Goal: Task Accomplishment & Management: Use online tool/utility

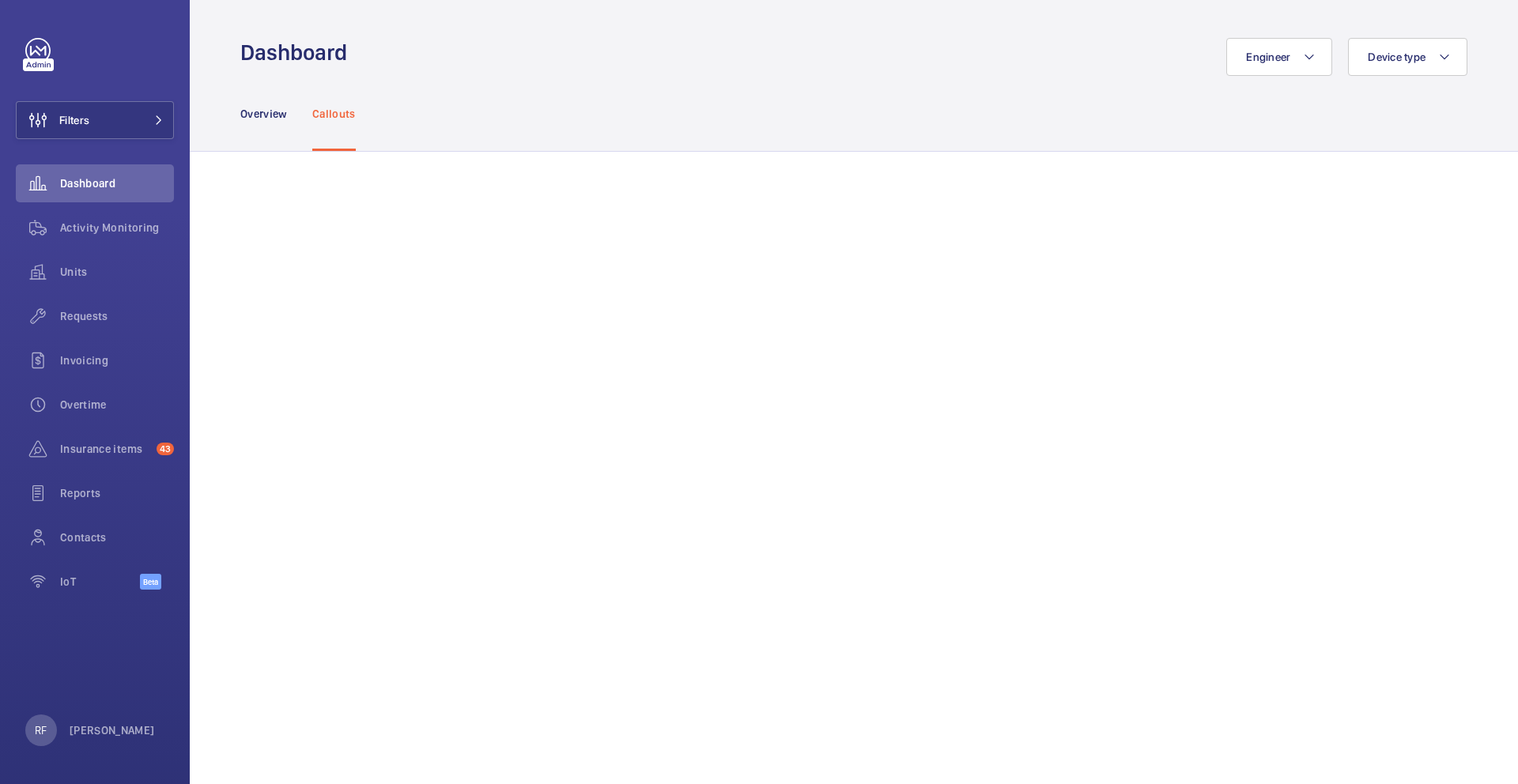
scroll to position [1111, 0]
click at [334, 119] on p "Callouts" at bounding box center [334, 113] width 44 height 16
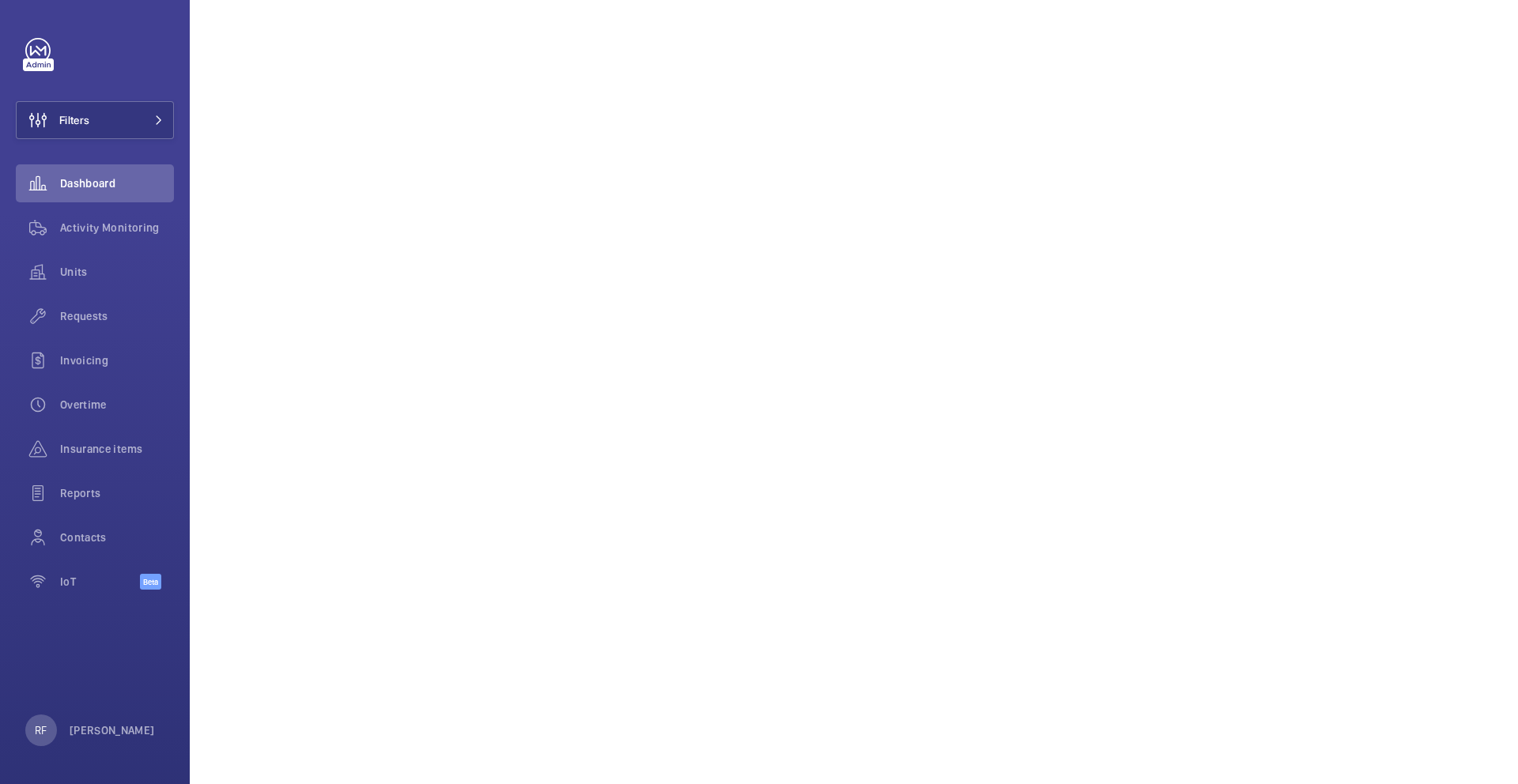
scroll to position [1117, 0]
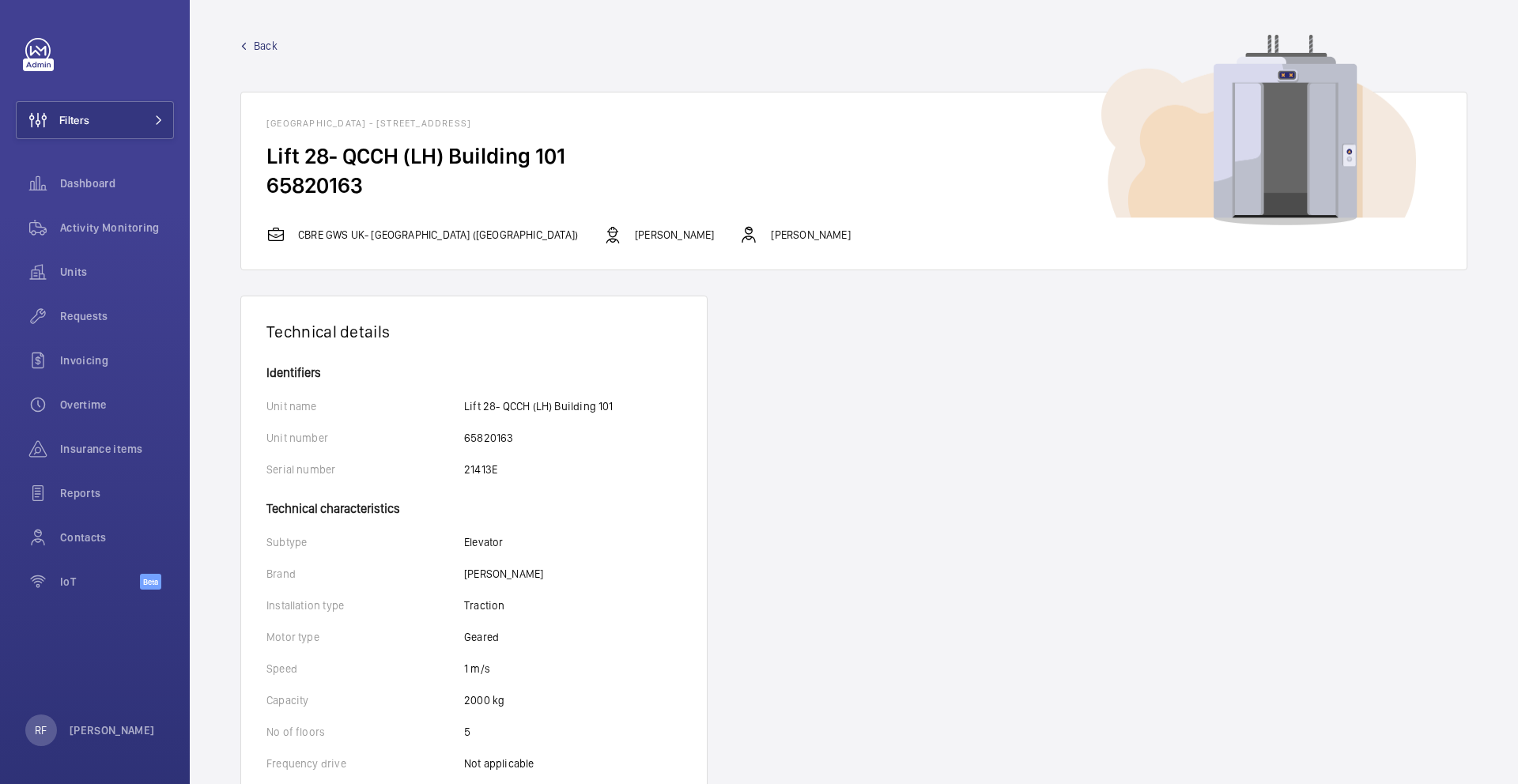
click at [635, 237] on p "[PERSON_NAME]" at bounding box center [675, 235] width 79 height 16
drag, startPoint x: 642, startPoint y: 234, endPoint x: 593, endPoint y: 237, distance: 49.1
click at [593, 237] on div "CBRE GWS UK- [GEOGRAPHIC_DATA] (Hammersmith) Cem [PERSON_NAME]" at bounding box center [854, 235] width 1175 height 19
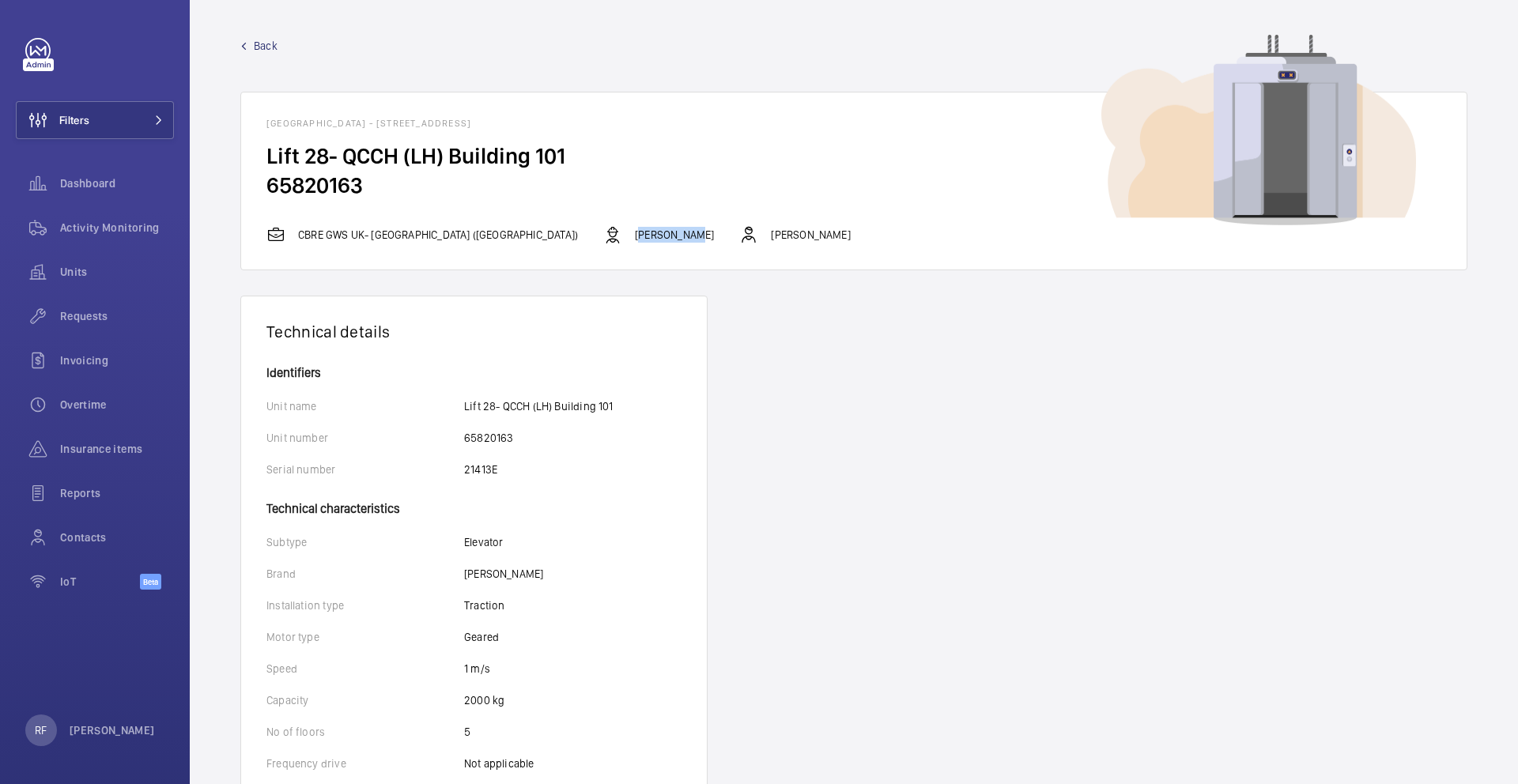
copy p "[PERSON_NAME]"
click at [342, 182] on h2 "65820163" at bounding box center [854, 185] width 1175 height 30
copy h2 "65820163"
drag, startPoint x: 520, startPoint y: 125, endPoint x: 483, endPoint y: 127, distance: 37.1
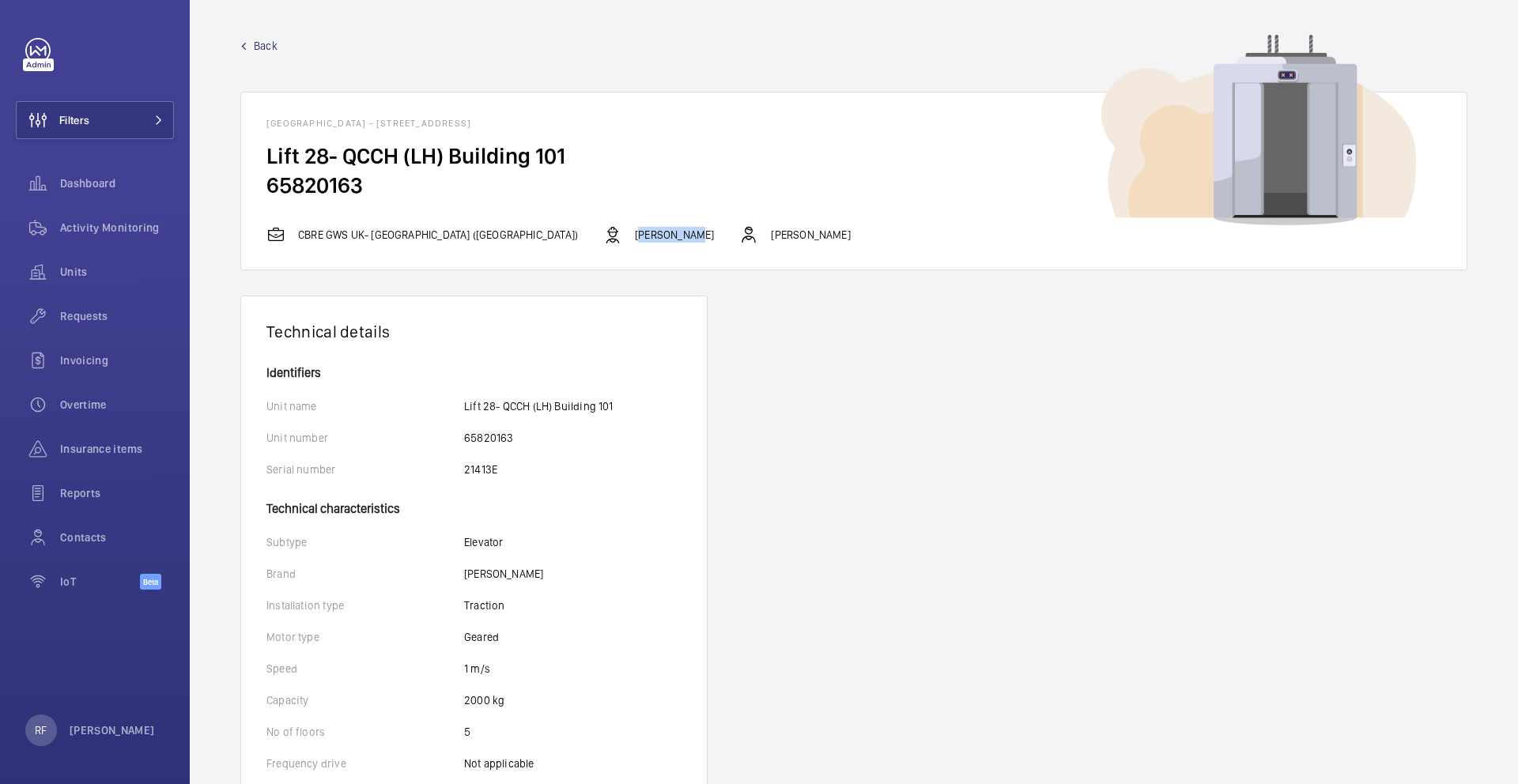
click at [483, 127] on h1 "[GEOGRAPHIC_DATA] - [STREET_ADDRESS]" at bounding box center [854, 123] width 1175 height 11
copy h1 "W12 0HS"
drag, startPoint x: 701, startPoint y: 234, endPoint x: 756, endPoint y: 237, distance: 55.1
click at [757, 235] on div "CBRE GWS UK- Imperial Hospital (Hammersmith) Cem Lisani John Smith" at bounding box center [854, 235] width 1175 height 19
copy p "[PERSON_NAME]"
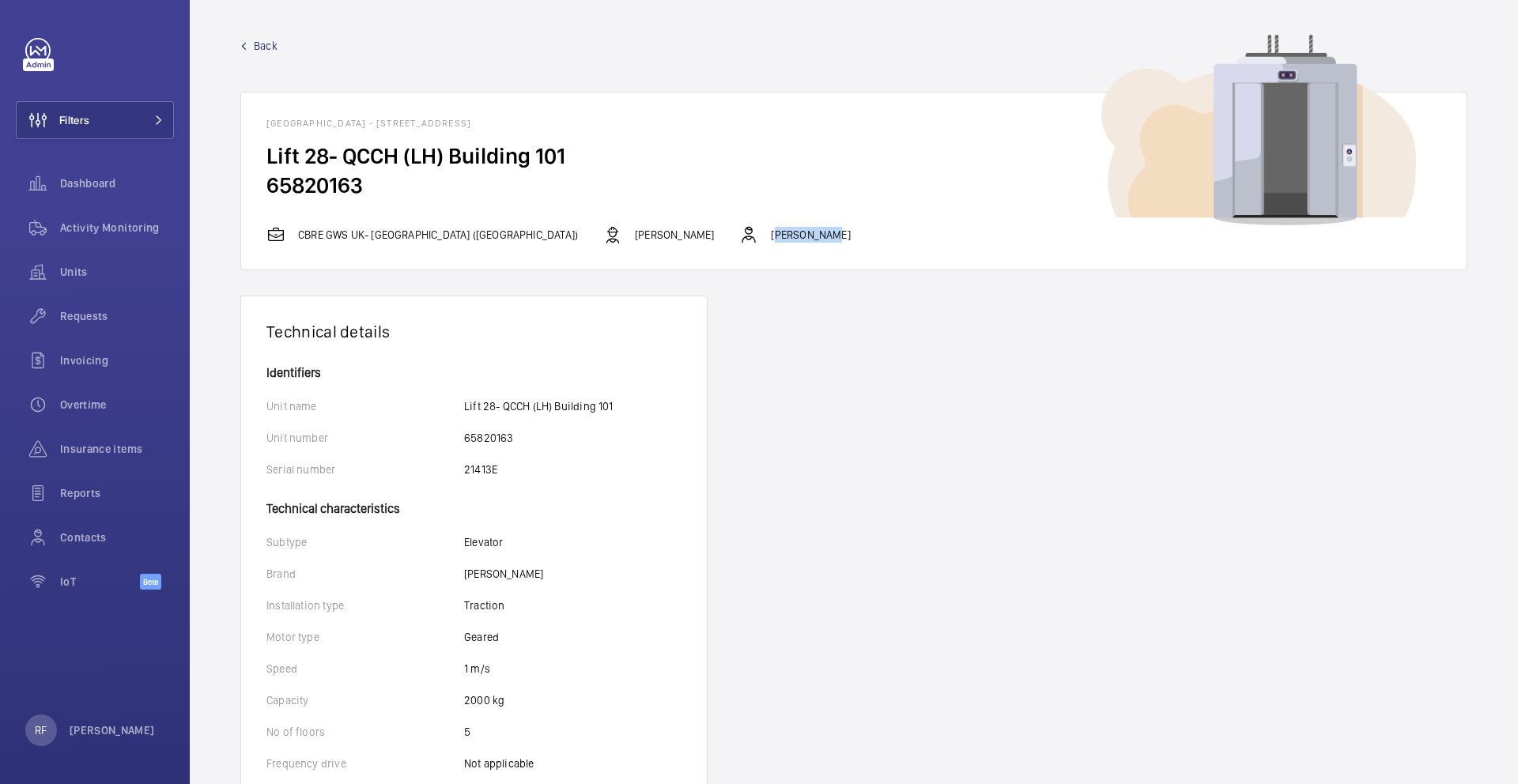
click at [478, 574] on p "Lester" at bounding box center [504, 573] width 79 height 16
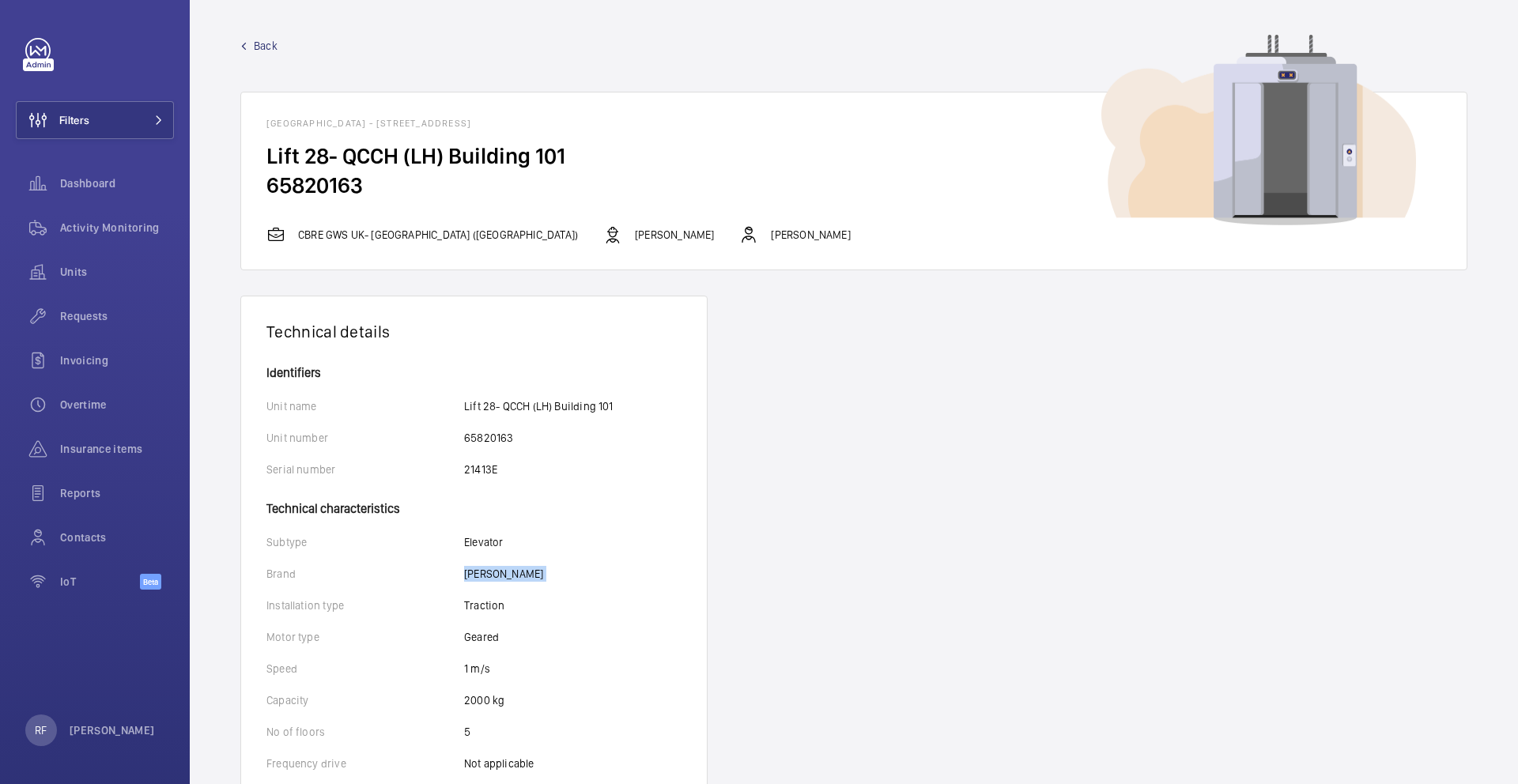
copy p "Lester"
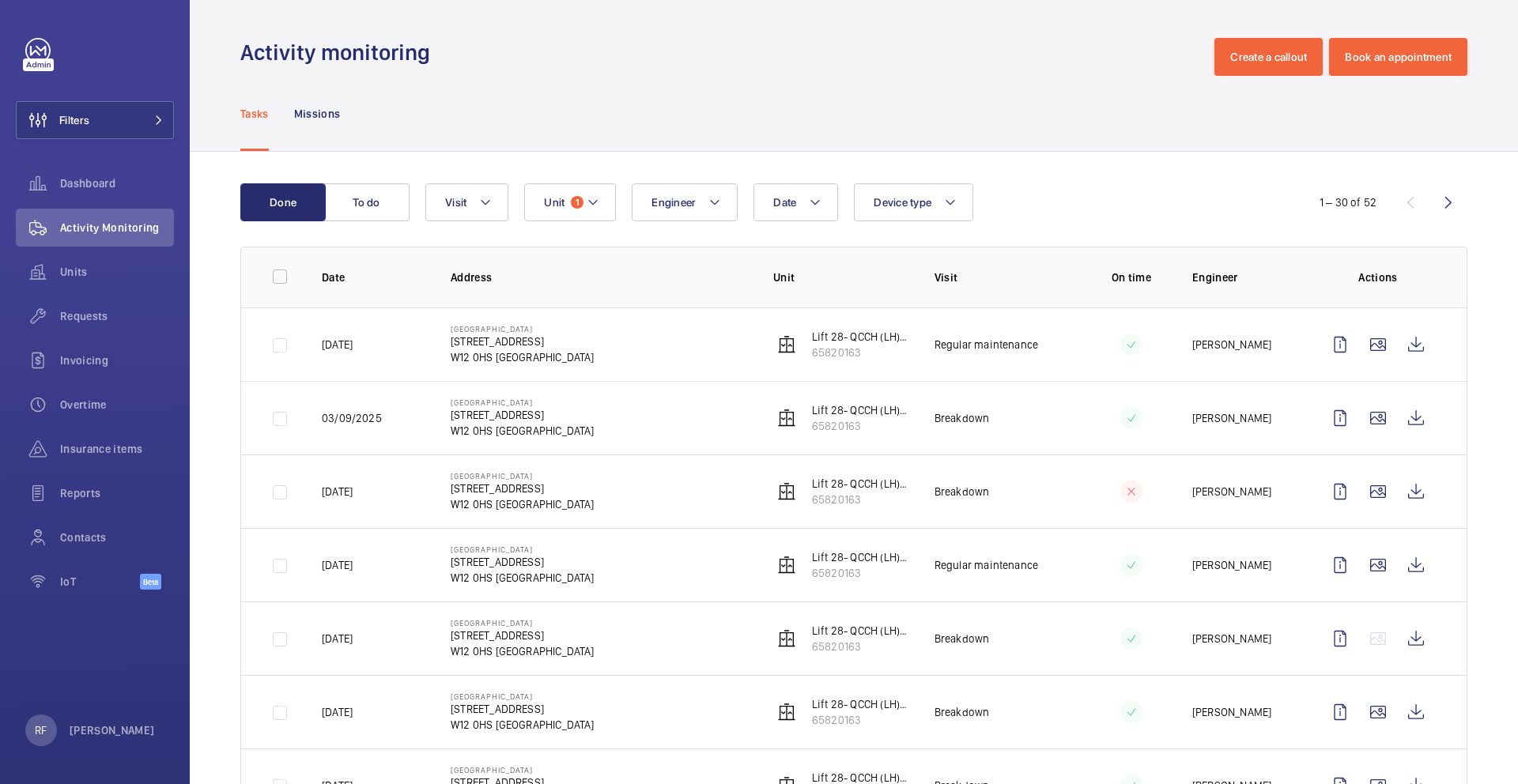
click at [353, 344] on p "11/09/2025" at bounding box center [337, 344] width 31 height 16
click at [353, 344] on p "[DATE]" at bounding box center [337, 344] width 31 height 16
click at [353, 343] on p "[DATE]" at bounding box center [337, 344] width 31 height 16
drag, startPoint x: 322, startPoint y: 343, endPoint x: 380, endPoint y: 345, distance: 58.0
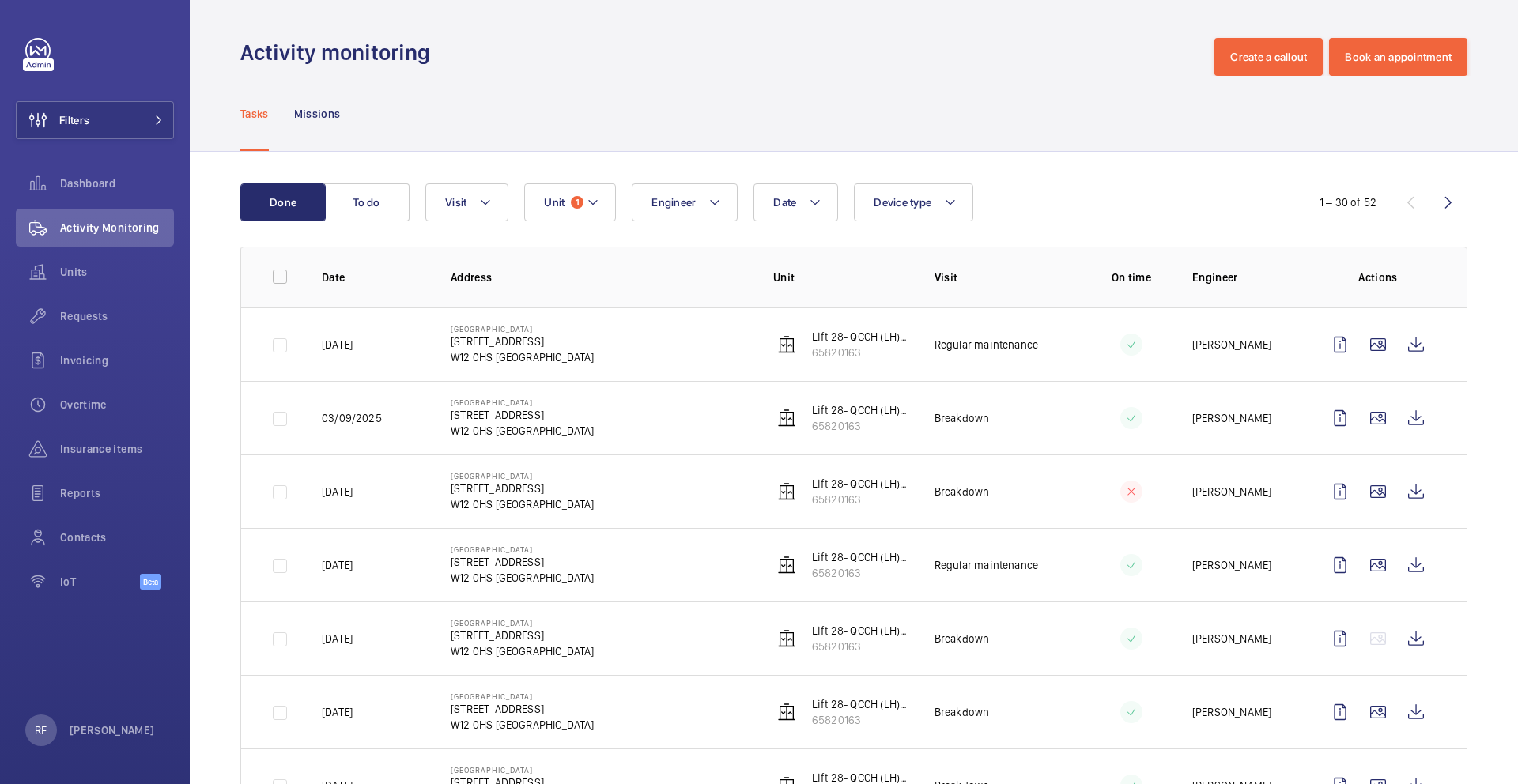
click at [380, 345] on td "[DATE]" at bounding box center [361, 343] width 129 height 73
copy p "[DATE]"
click at [353, 420] on p "03/09/2025" at bounding box center [351, 418] width 60 height 16
click at [353, 419] on p "03/09/2025" at bounding box center [351, 418] width 60 height 16
drag, startPoint x: 322, startPoint y: 421, endPoint x: 380, endPoint y: 419, distance: 58.0
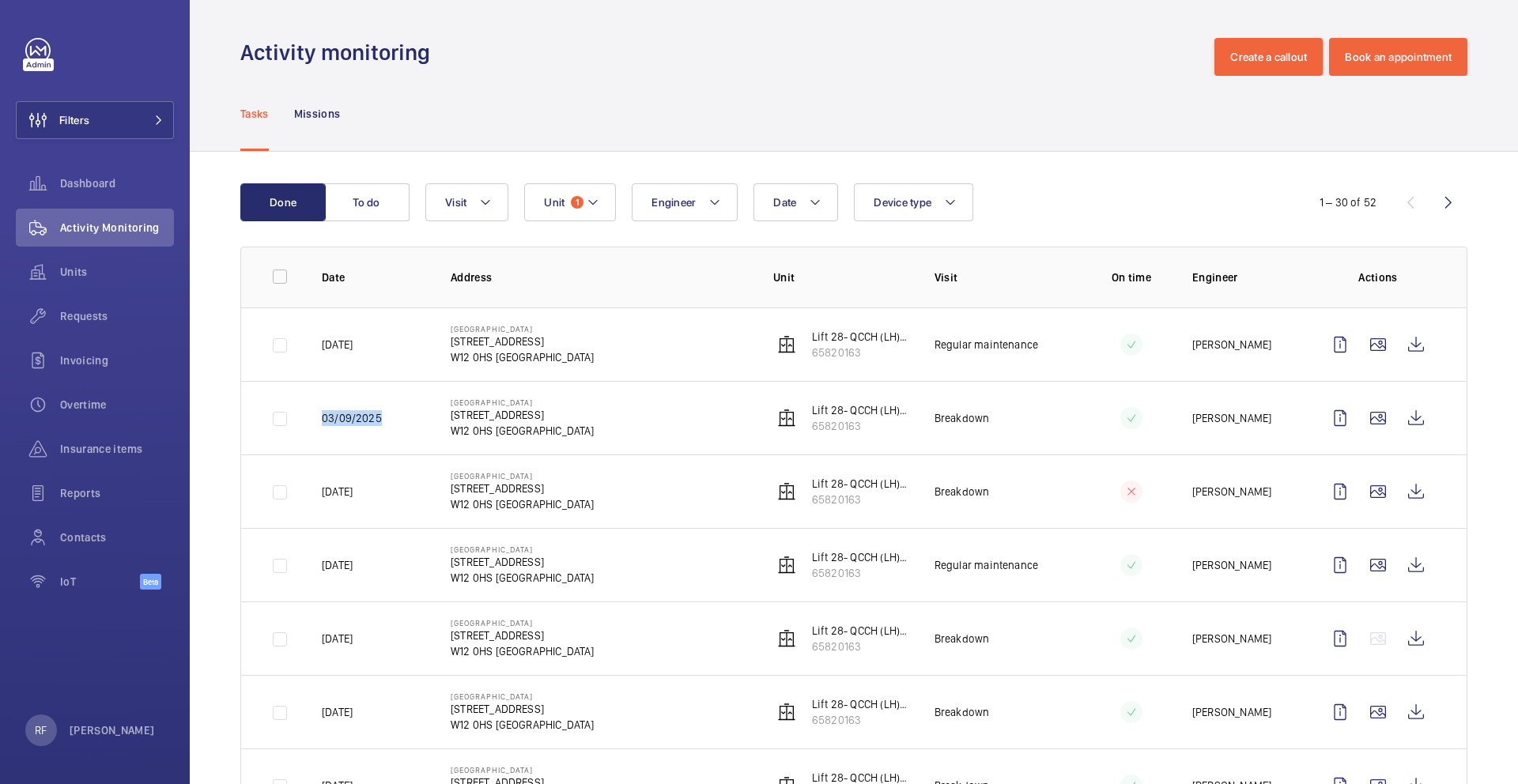
click at [380, 419] on td "03/09/2025" at bounding box center [361, 417] width 129 height 73
copy p "03/09/2025"
click at [1405, 416] on wm-front-icon-button at bounding box center [1417, 419] width 38 height 38
click at [1408, 497] on wm-front-icon-button at bounding box center [1417, 492] width 38 height 38
click at [79, 319] on span "Requests" at bounding box center [116, 316] width 114 height 16
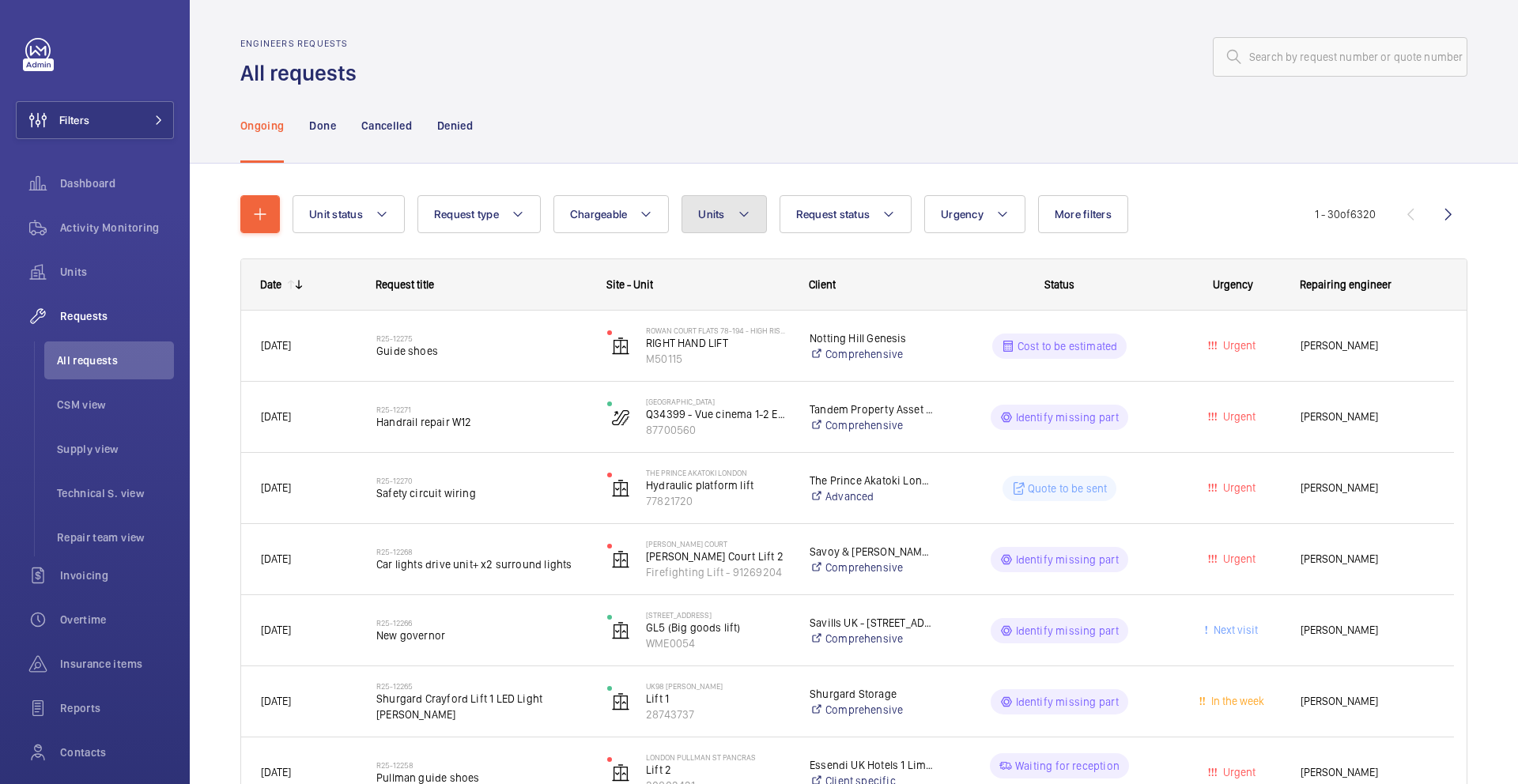
click at [751, 217] on button "Units" at bounding box center [723, 215] width 85 height 38
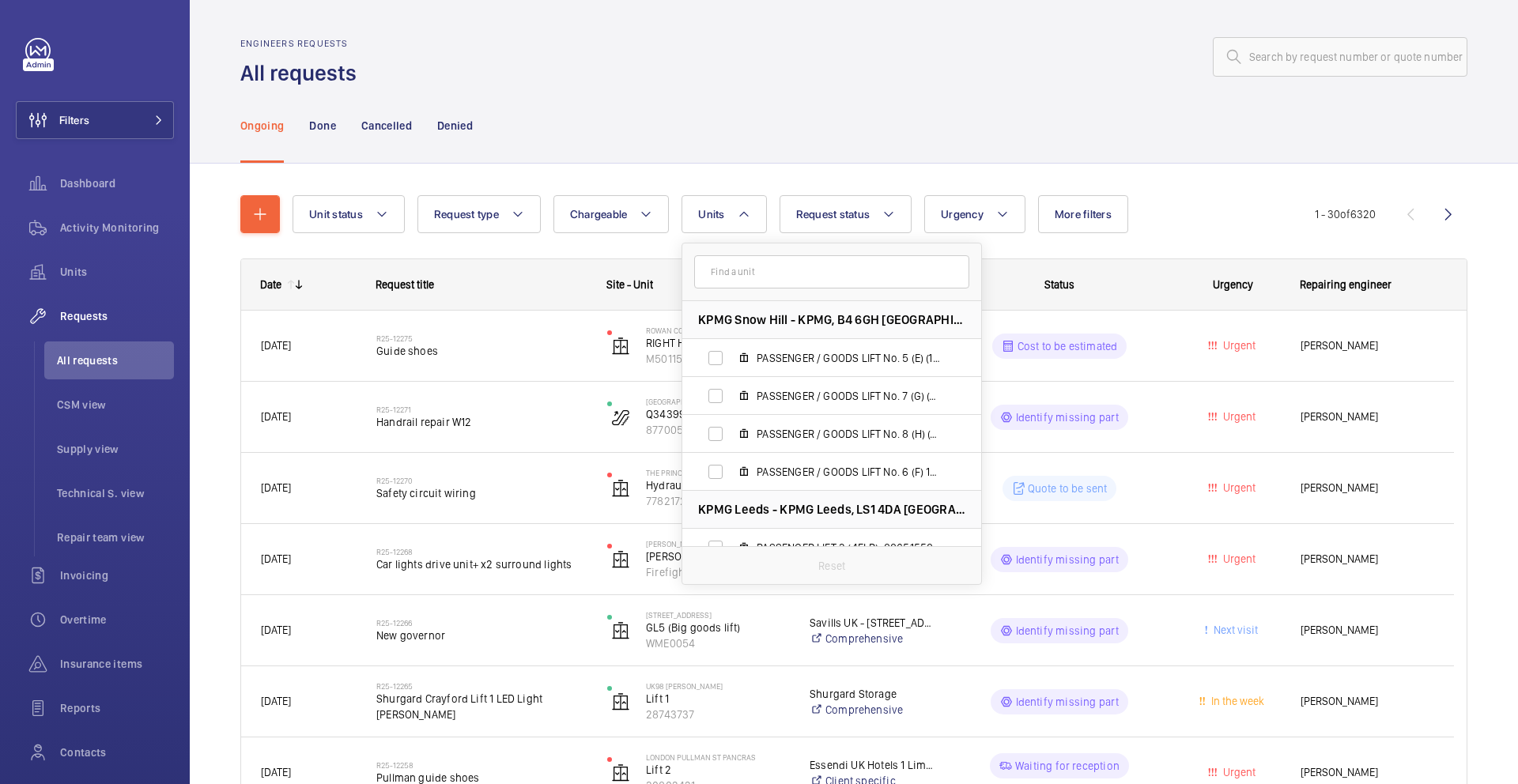
click at [733, 279] on input "text" at bounding box center [832, 272] width 275 height 33
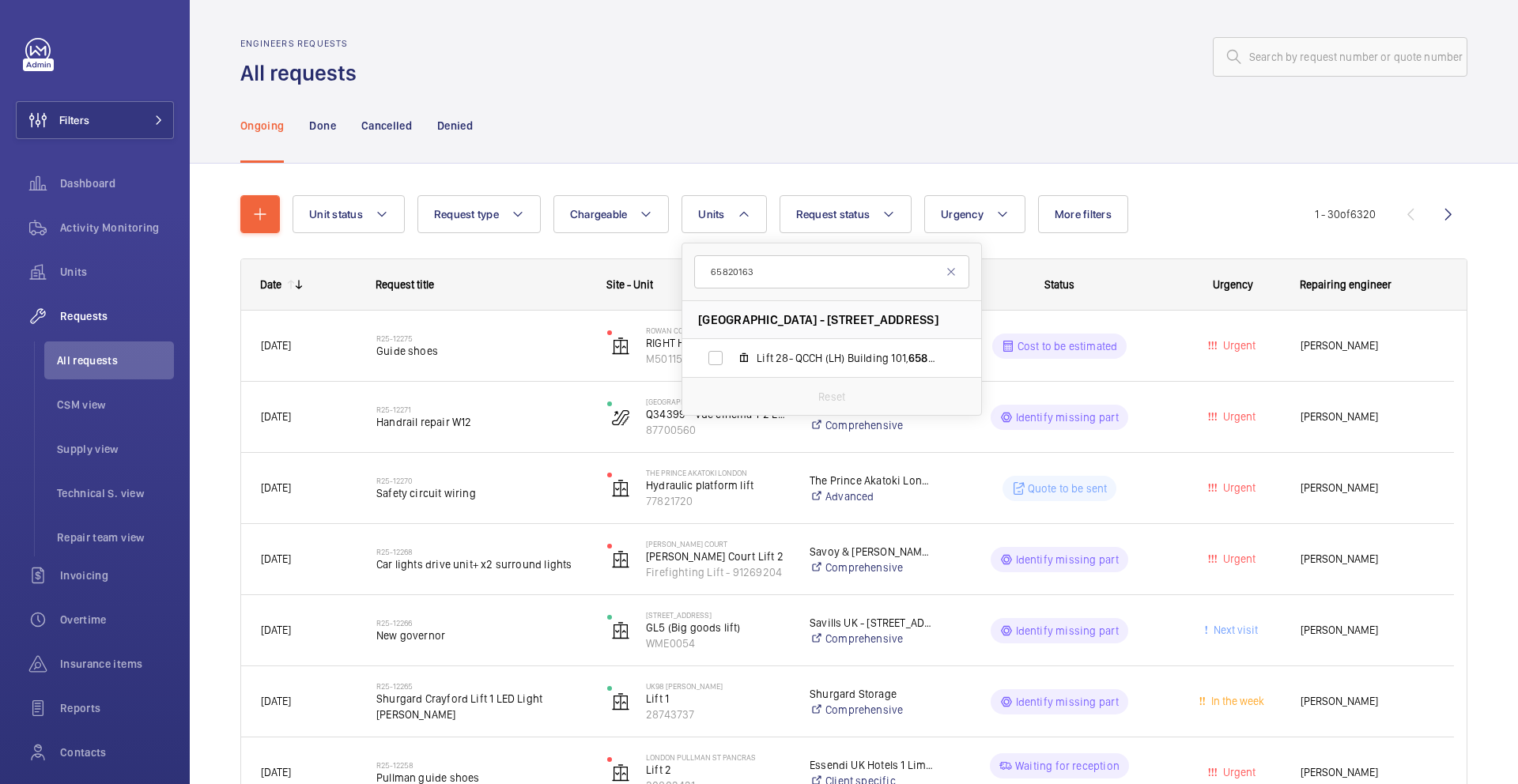
type input "65820163"
click at [715, 365] on input "Lift 28- QCCH (LH) Building 101, 65820163" at bounding box center [716, 358] width 31 height 31
checkbox input "true"
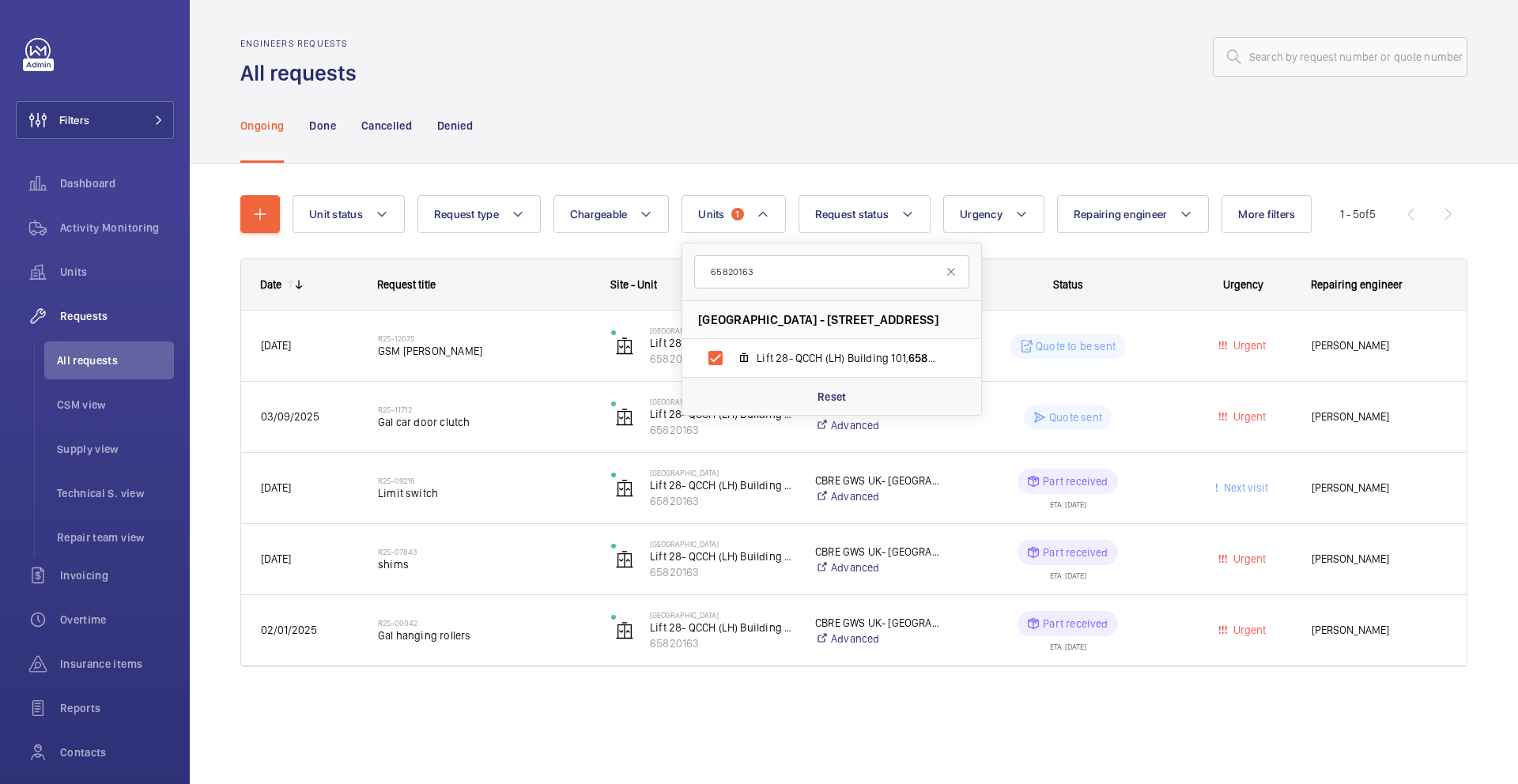
click at [1161, 68] on div at bounding box center [917, 57] width 1102 height 38
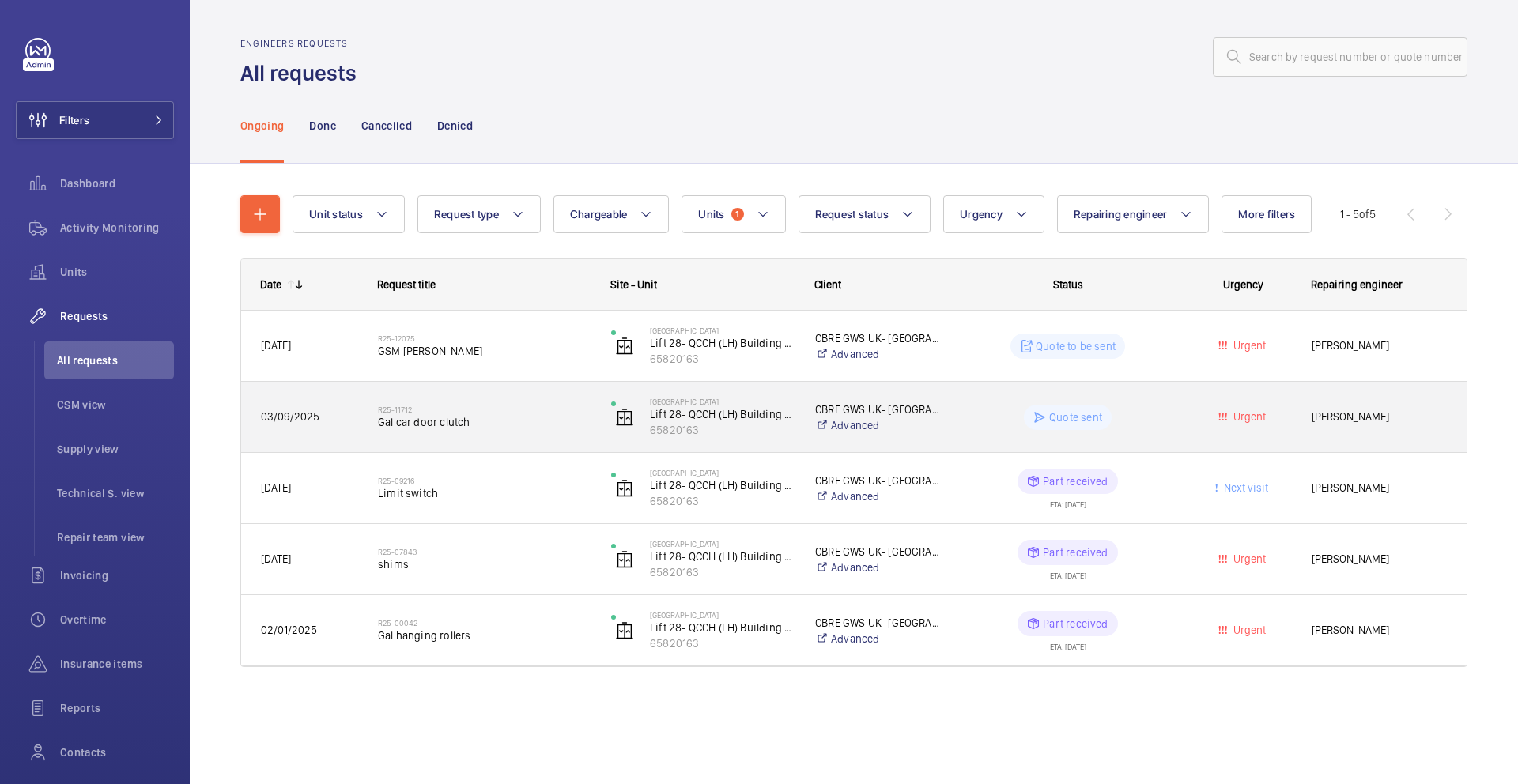
click at [506, 430] on div "R25-11712 Gal car door clutch" at bounding box center [484, 418] width 213 height 46
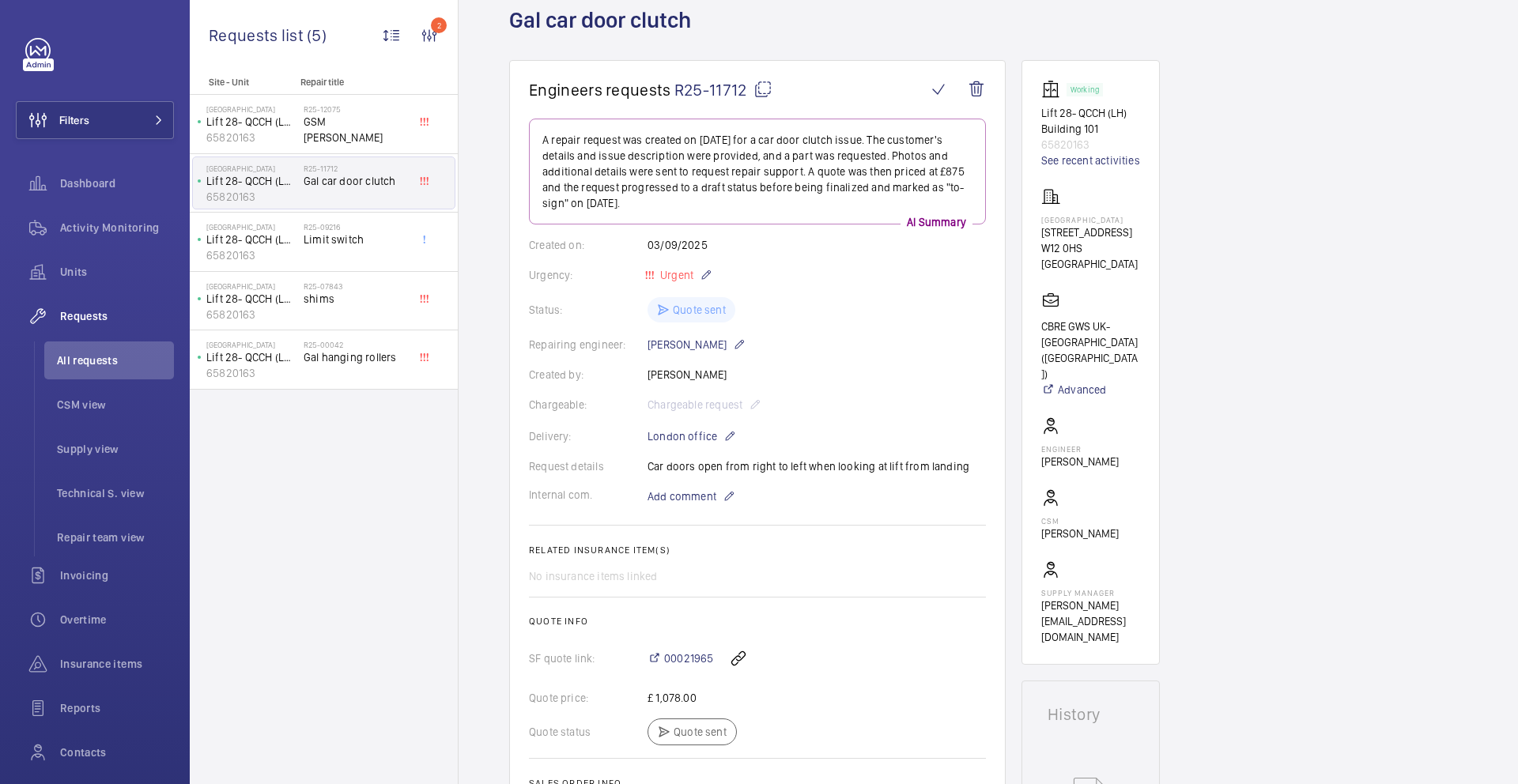
scroll to position [87, 0]
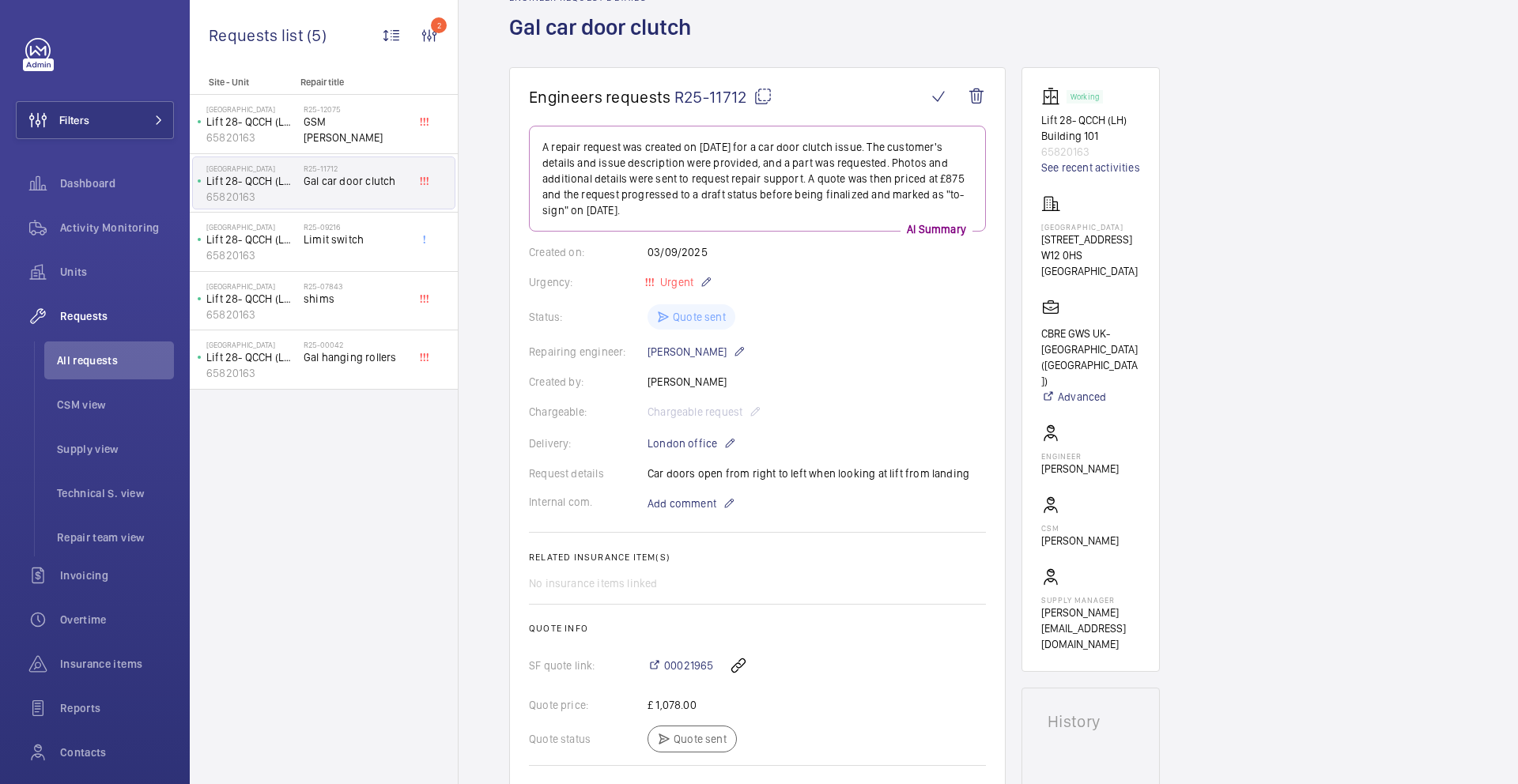
click at [763, 97] on mat-icon at bounding box center [763, 96] width 19 height 19
click at [678, 474] on div "Request details Car doors open from right to left when looking at lift from lan…" at bounding box center [757, 473] width 457 height 16
click at [763, 100] on mat-icon at bounding box center [763, 96] width 19 height 19
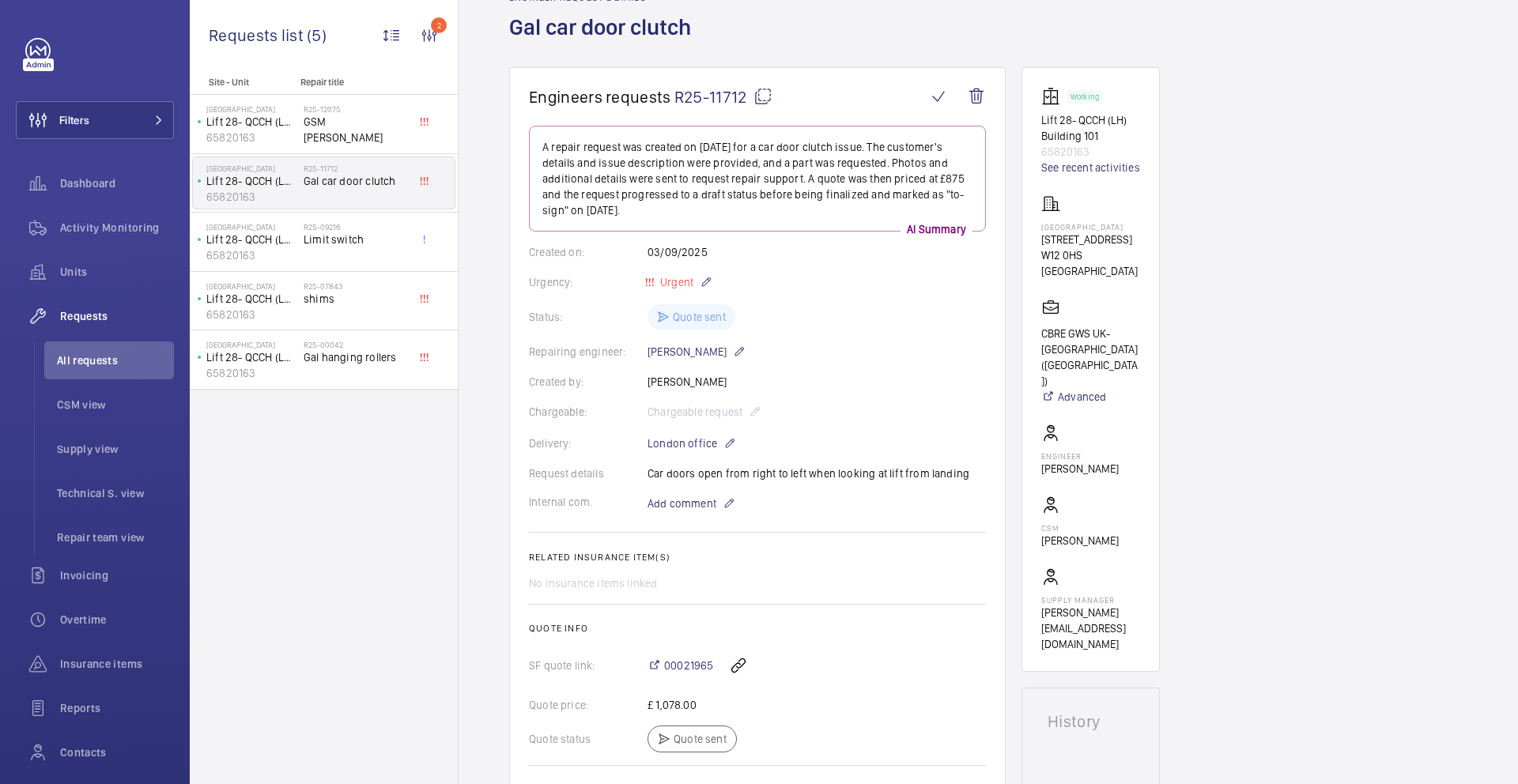
click at [673, 252] on div "Created on: [DATE]" at bounding box center [757, 252] width 457 height 16
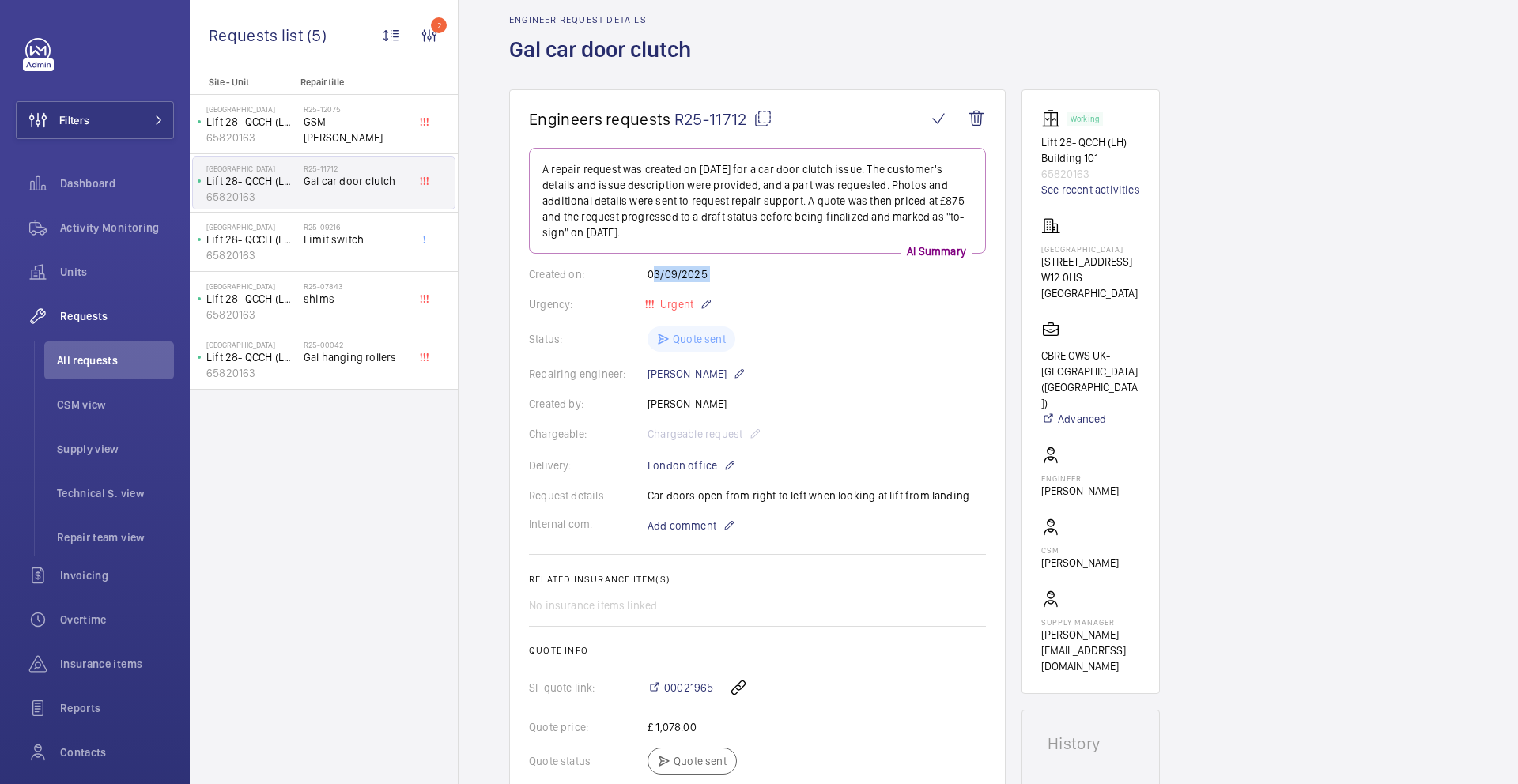
scroll to position [0, 0]
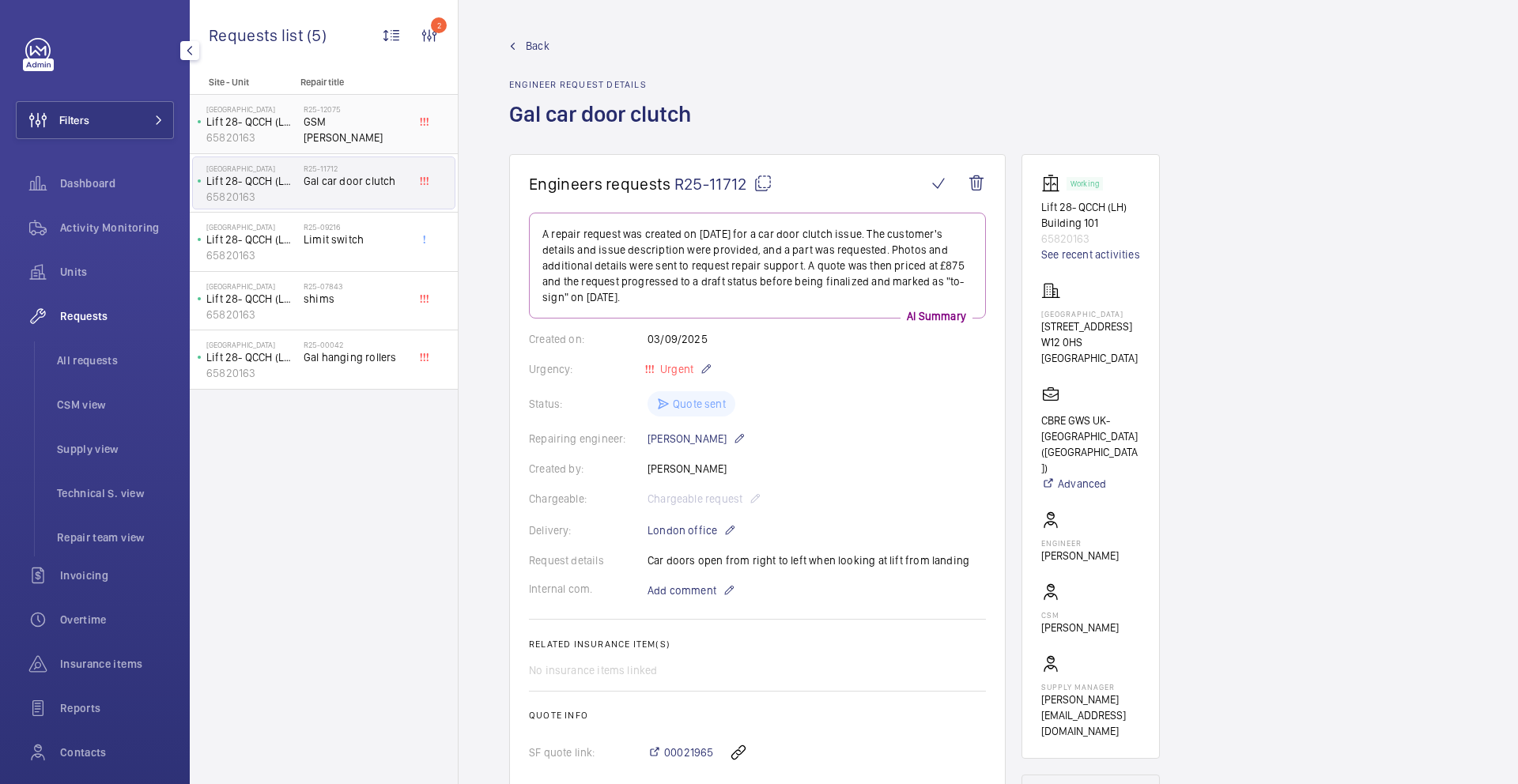
click at [325, 123] on span "GSM [PERSON_NAME]" at bounding box center [355, 129] width 104 height 31
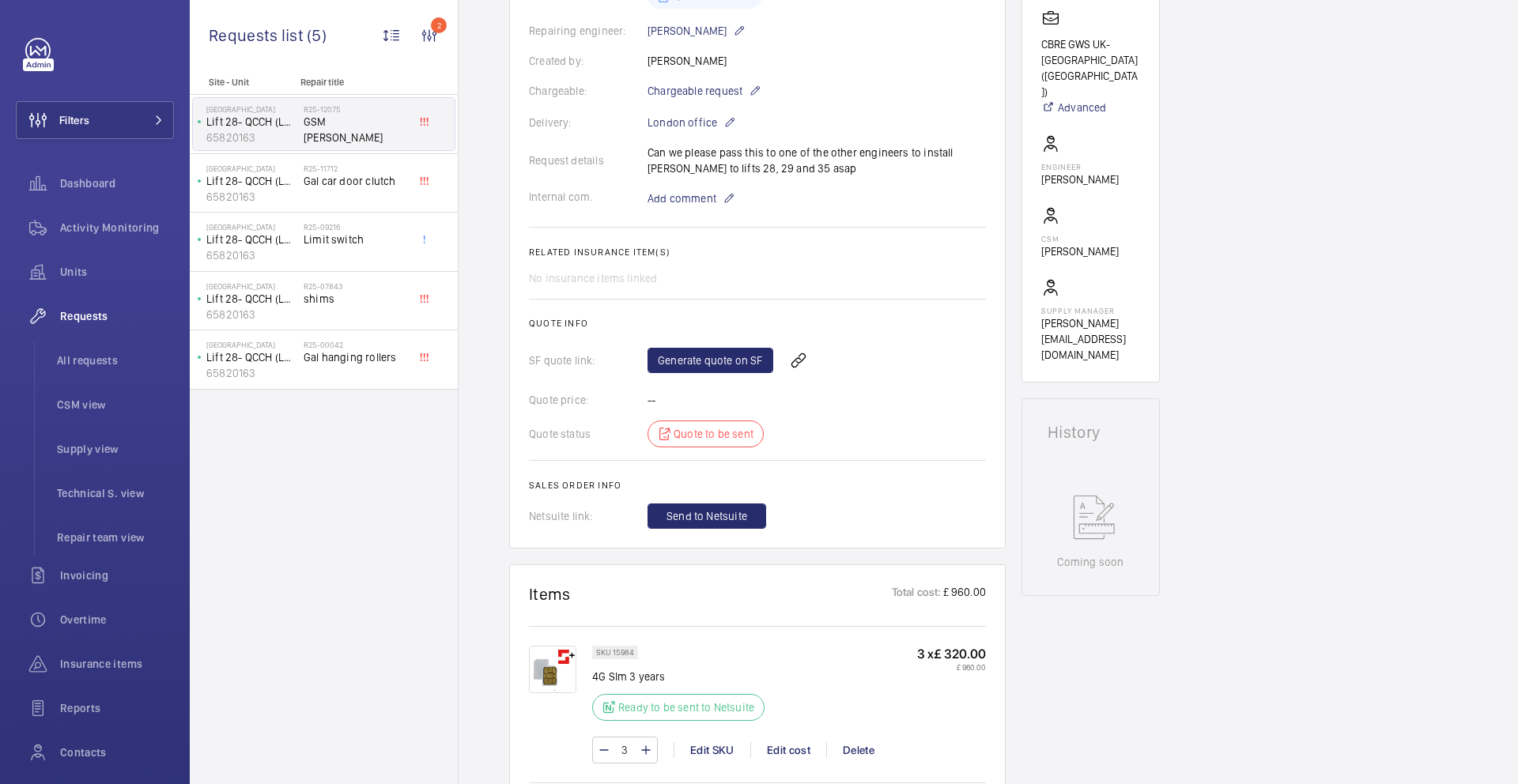
scroll to position [378, 0]
